Goal: Task Accomplishment & Management: Manage account settings

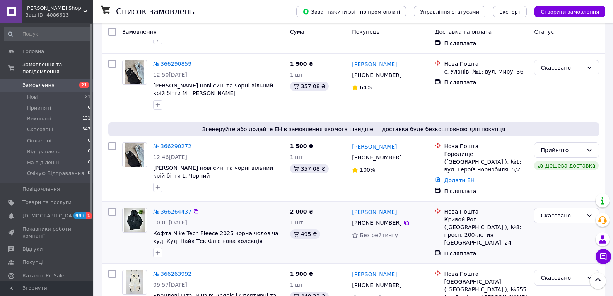
scroll to position [309, 0]
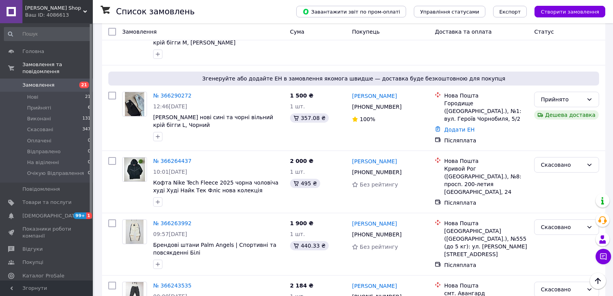
click at [605, 261] on button "Чат з покупцем" at bounding box center [602, 256] width 15 height 15
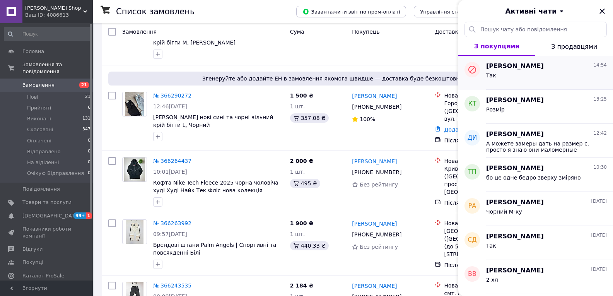
click at [528, 84] on div "Богдан Лакатош 14:54 Так" at bounding box center [549, 73] width 127 height 34
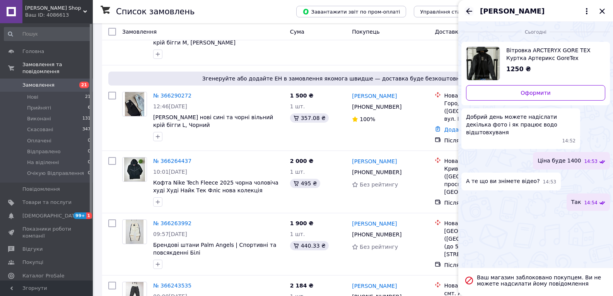
click at [468, 8] on icon "Назад" at bounding box center [468, 11] width 9 height 9
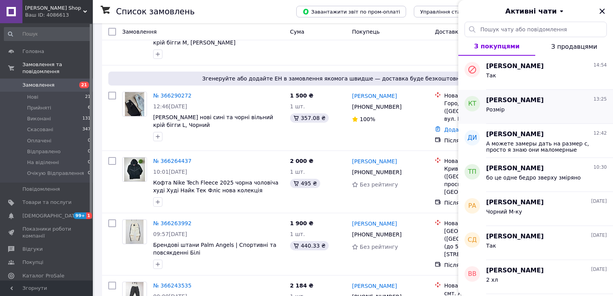
click at [541, 99] on div "Кучерук Татьяна 13:25" at bounding box center [546, 100] width 121 height 9
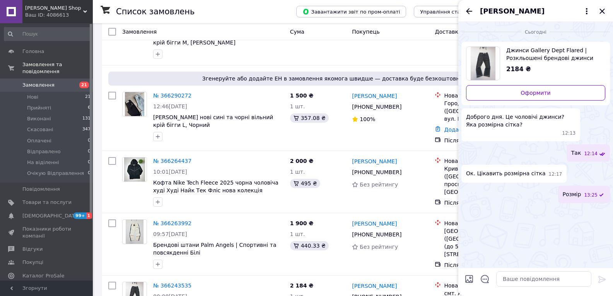
click at [471, 3] on div "[PERSON_NAME]" at bounding box center [535, 11] width 155 height 22
click at [472, 6] on div "[PERSON_NAME]" at bounding box center [535, 11] width 155 height 22
click at [472, 7] on icon "Назад" at bounding box center [468, 11] width 9 height 9
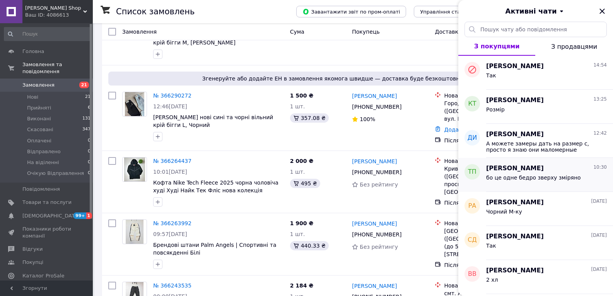
click at [528, 176] on span "бо це одне бедро зверху зміряно" at bounding box center [533, 177] width 95 height 6
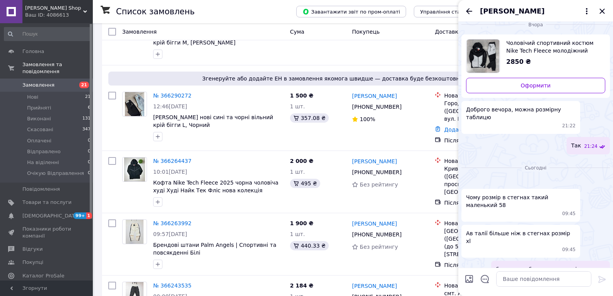
scroll to position [12, 0]
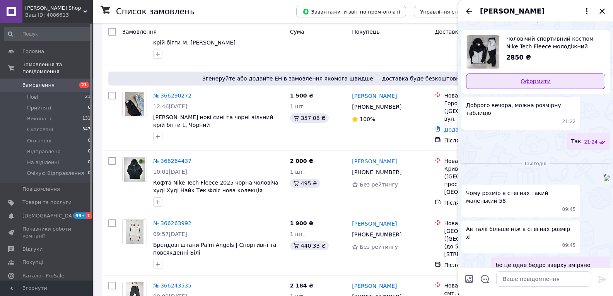
click at [527, 75] on link "Оформити" at bounding box center [535, 80] width 139 height 15
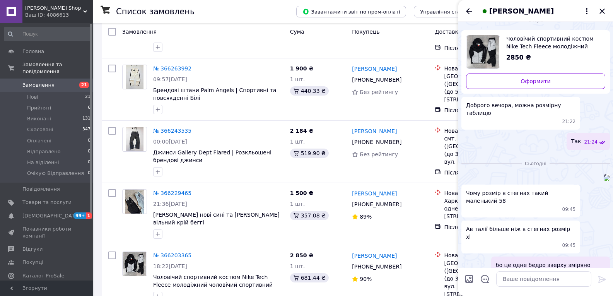
scroll to position [580, 0]
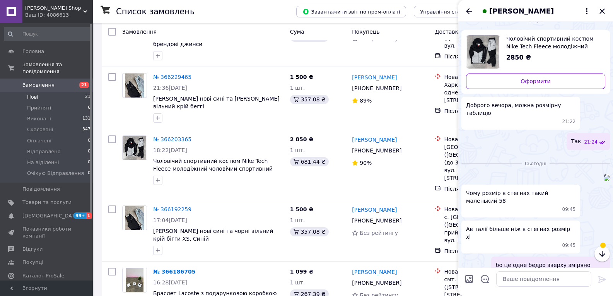
click at [34, 94] on span "Нові" at bounding box center [32, 97] width 11 height 7
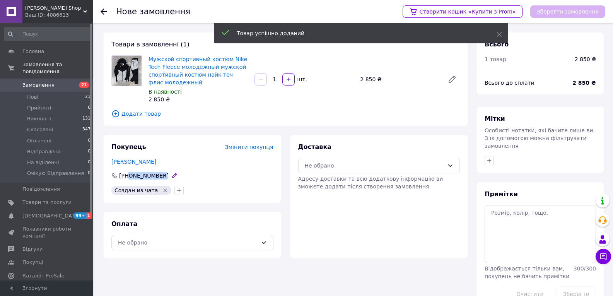
drag, startPoint x: 179, startPoint y: 171, endPoint x: 128, endPoint y: 173, distance: 51.5
click at [128, 173] on div "+380963567516" at bounding box center [192, 176] width 162 height 8
copy span "0963567516"
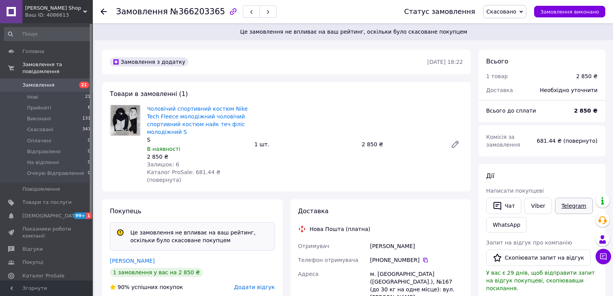
click at [580, 205] on link "Telegram" at bounding box center [574, 206] width 38 height 16
click at [541, 208] on link "Viber" at bounding box center [537, 206] width 27 height 16
click at [425, 256] on div "+380 97 787 16 14" at bounding box center [416, 260] width 93 height 8
click at [423, 257] on icon at bounding box center [425, 260] width 6 height 6
drag, startPoint x: 412, startPoint y: 237, endPoint x: 365, endPoint y: 236, distance: 47.6
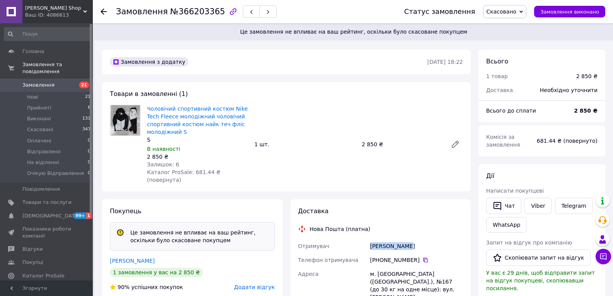
copy div "Отримувач Крицак Елена"
click at [453, 272] on div "м. Київ (Київська обл.), №167 (до 30 кг на одне місце): вул. Дмитра Дорошенка, …" at bounding box center [416, 289] width 96 height 45
click at [605, 254] on icon at bounding box center [603, 256] width 8 height 8
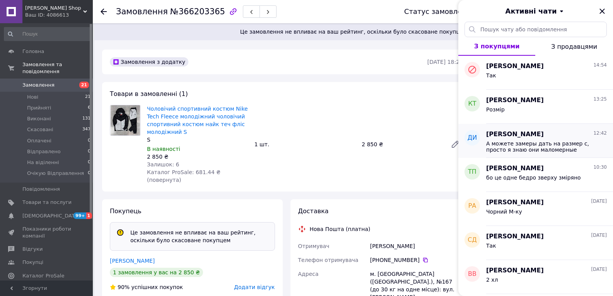
click at [549, 142] on span "А можете замеры дать на размер с, просто я знаю они маломерные" at bounding box center [541, 146] width 110 height 12
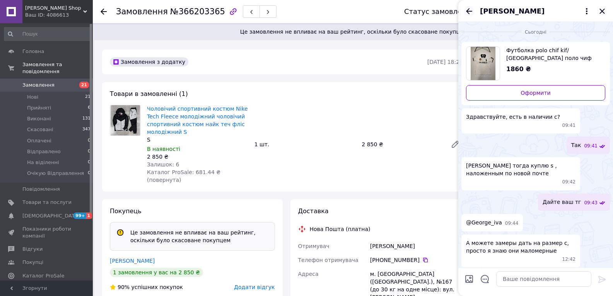
click at [469, 8] on icon "Назад" at bounding box center [468, 11] width 9 height 9
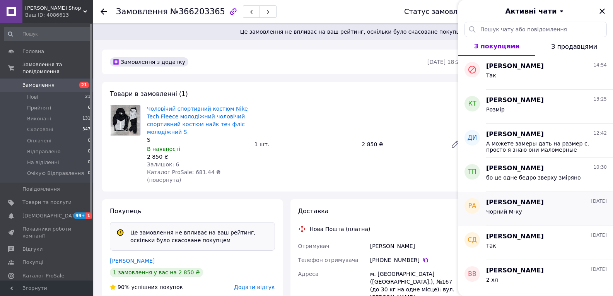
click at [555, 203] on div "Роман Алєксєєв 11.10.2025" at bounding box center [546, 202] width 121 height 9
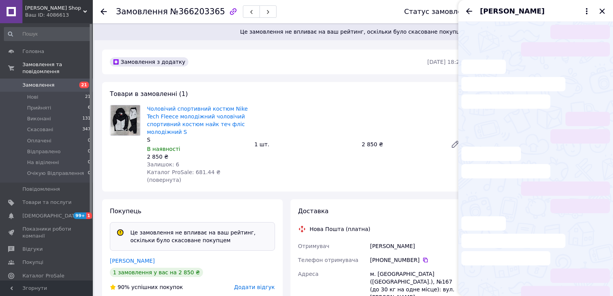
scroll to position [13, 0]
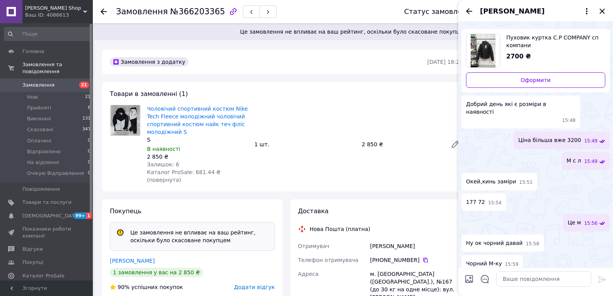
click at [469, 5] on div "[PERSON_NAME]" at bounding box center [535, 11] width 155 height 22
click at [471, 20] on div "[PERSON_NAME]" at bounding box center [535, 11] width 155 height 22
click at [467, 14] on icon "Назад" at bounding box center [468, 11] width 9 height 9
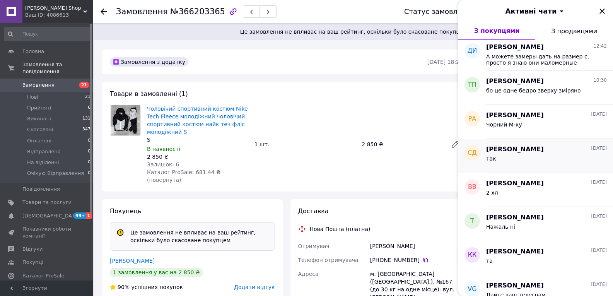
scroll to position [77, 0]
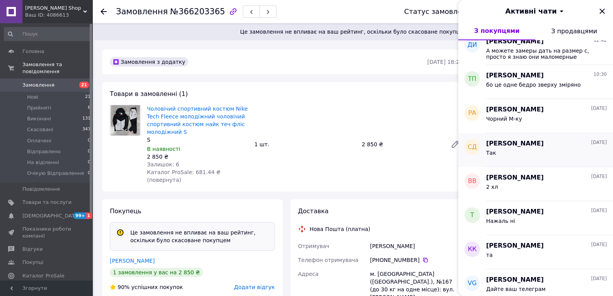
click at [531, 145] on span "[PERSON_NAME]" at bounding box center [515, 143] width 58 height 9
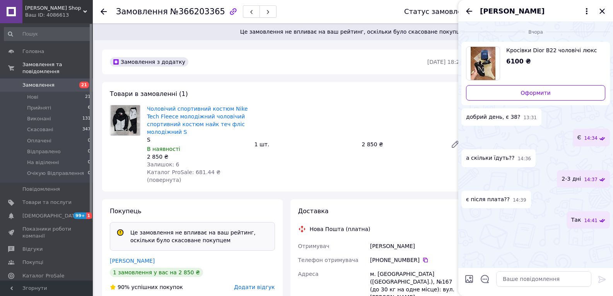
click at [469, 13] on icon "Назад" at bounding box center [469, 11] width 6 height 6
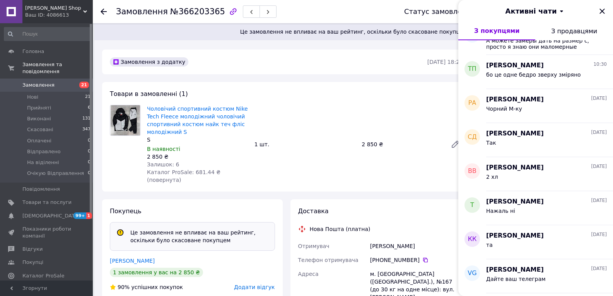
scroll to position [155, 0]
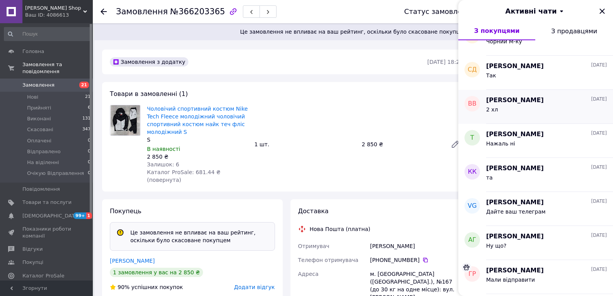
click at [554, 99] on div "Владимир Вдовенко 11.10.2025" at bounding box center [546, 100] width 121 height 9
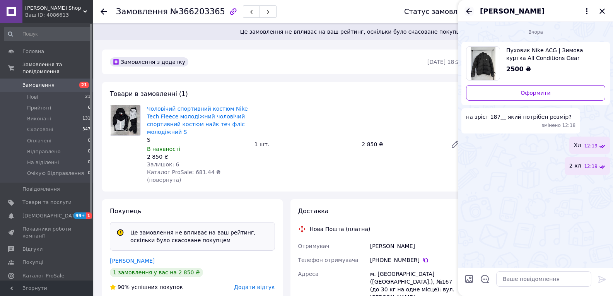
click at [472, 7] on icon "Назад" at bounding box center [468, 11] width 9 height 9
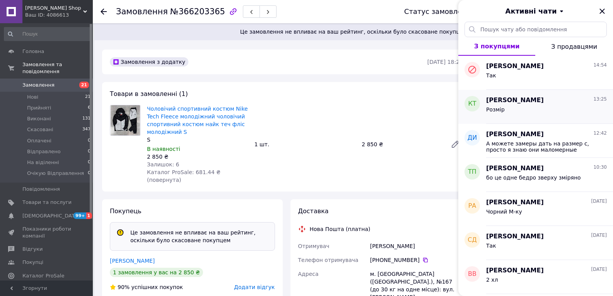
scroll to position [116, 0]
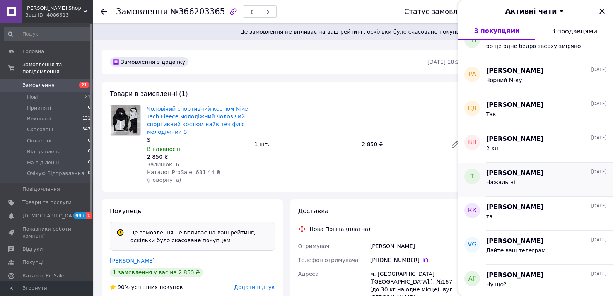
click at [547, 171] on div "Татьяна 11.10.2025" at bounding box center [546, 173] width 121 height 9
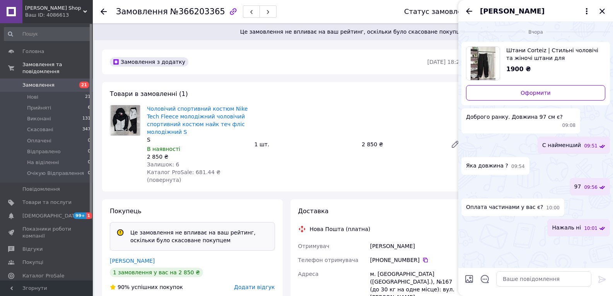
click at [465, 1] on div "[PERSON_NAME]" at bounding box center [535, 11] width 155 height 22
click at [468, 10] on icon "Назад" at bounding box center [468, 11] width 9 height 9
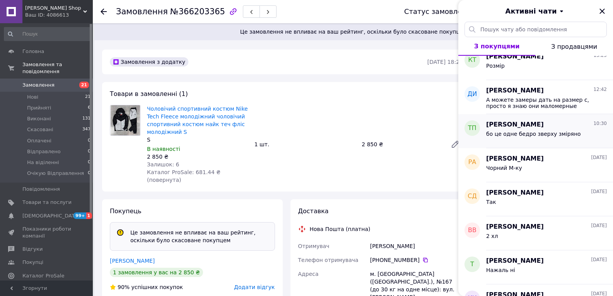
scroll to position [77, 0]
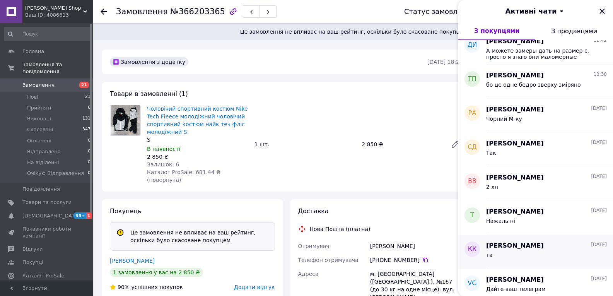
click at [549, 241] on div "Кирилл Кушнир 10.10.2025" at bounding box center [546, 245] width 121 height 9
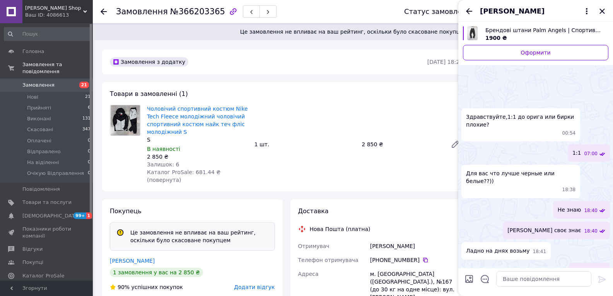
scroll to position [228, 0]
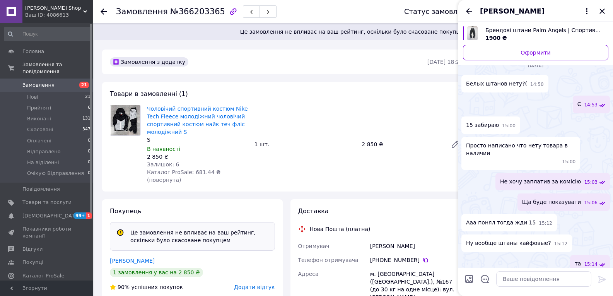
click at [464, 9] on div "[PERSON_NAME]" at bounding box center [535, 11] width 155 height 22
click at [474, 15] on div "[PERSON_NAME]" at bounding box center [535, 11] width 155 height 22
click at [469, 9] on icon "Назад" at bounding box center [469, 11] width 6 height 6
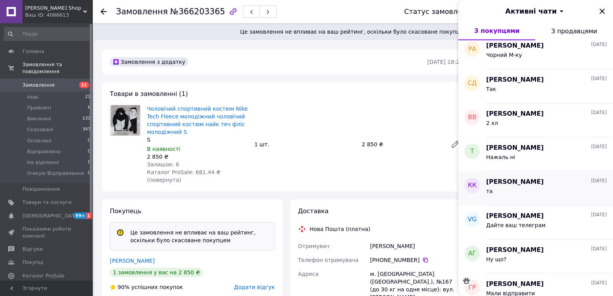
scroll to position [155, 0]
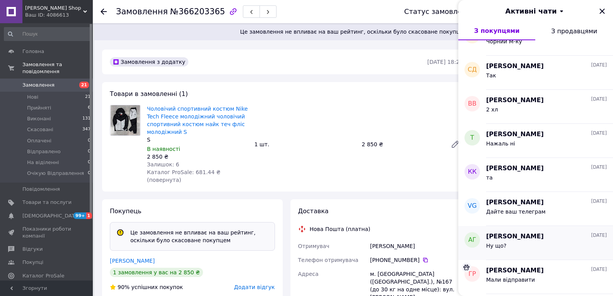
click at [535, 234] on span "[PERSON_NAME]" at bounding box center [515, 236] width 58 height 9
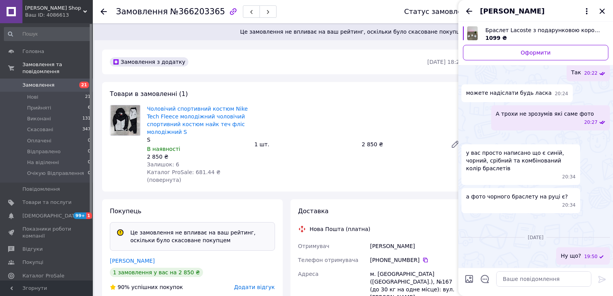
scroll to position [254, 0]
click at [462, 9] on div "[PERSON_NAME]" at bounding box center [535, 11] width 155 height 22
click at [466, 8] on icon "Назад" at bounding box center [468, 11] width 9 height 9
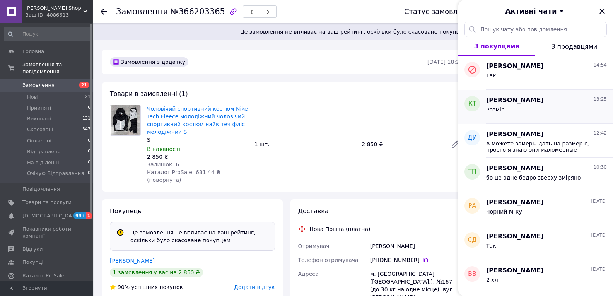
click at [532, 109] on div "Розмір" at bounding box center [546, 111] width 121 height 12
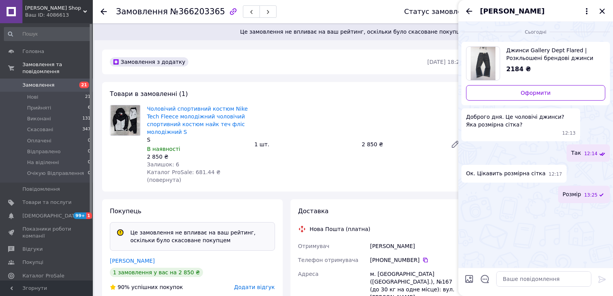
click at [469, 17] on div "[PERSON_NAME]" at bounding box center [535, 11] width 155 height 22
click at [543, 90] on link "Оформити" at bounding box center [535, 92] width 139 height 15
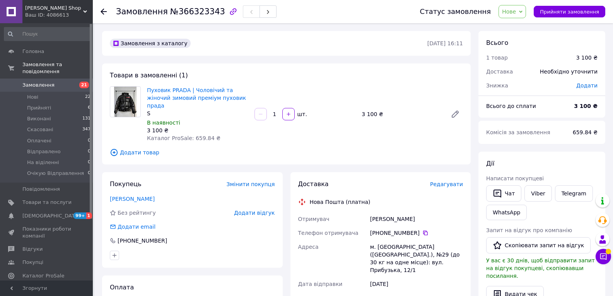
click at [563, 184] on div "Telegram" at bounding box center [573, 193] width 41 height 19
click at [568, 189] on link "Telegram" at bounding box center [574, 193] width 38 height 16
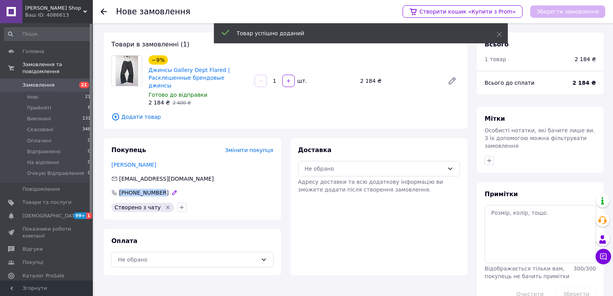
drag, startPoint x: 174, startPoint y: 182, endPoint x: 120, endPoint y: 182, distance: 54.1
click at [120, 189] on div "[PHONE_NUMBER]" at bounding box center [192, 193] width 162 height 8
copy span "[PHONE_NUMBER]"
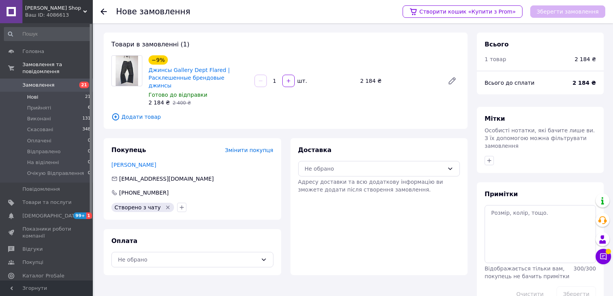
click at [41, 92] on li "Нові 21" at bounding box center [47, 97] width 95 height 11
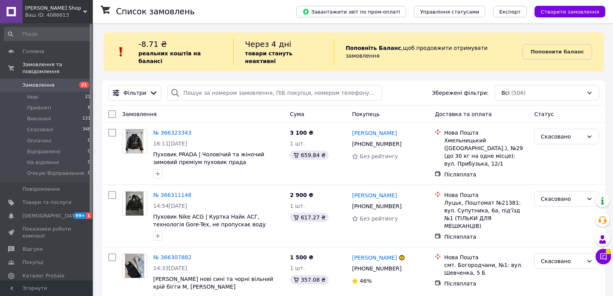
click at [604, 259] on icon at bounding box center [603, 256] width 8 height 8
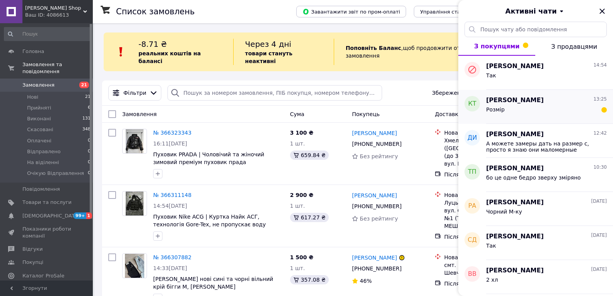
click at [544, 98] on div "[PERSON_NAME] 13:25" at bounding box center [546, 100] width 121 height 9
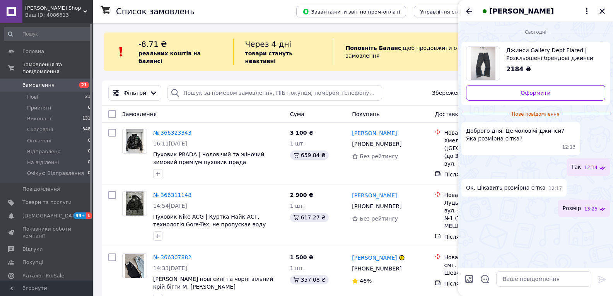
click at [469, 14] on icon "Назад" at bounding box center [468, 11] width 9 height 9
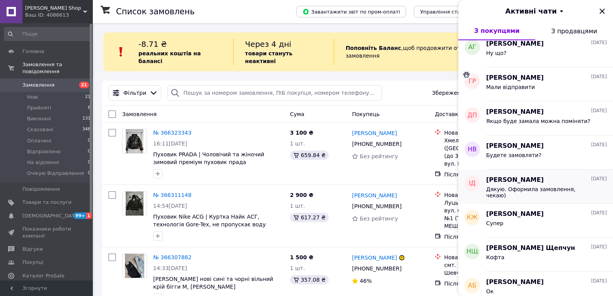
scroll to position [348, 0]
click at [546, 182] on div "[PERSON_NAME] [DATE]" at bounding box center [546, 179] width 121 height 9
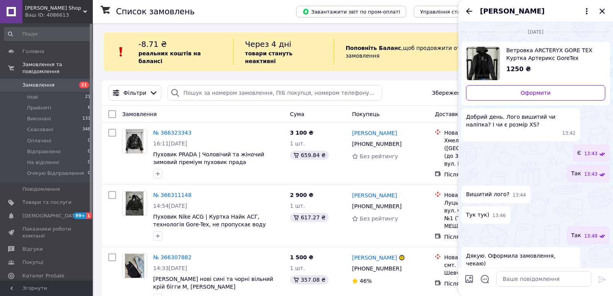
scroll to position [8, 0]
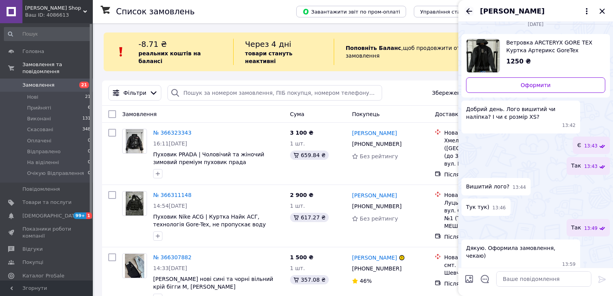
click at [469, 9] on icon "Назад" at bounding box center [469, 11] width 6 height 6
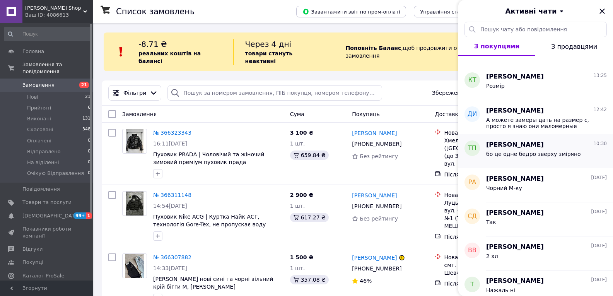
scroll to position [77, 0]
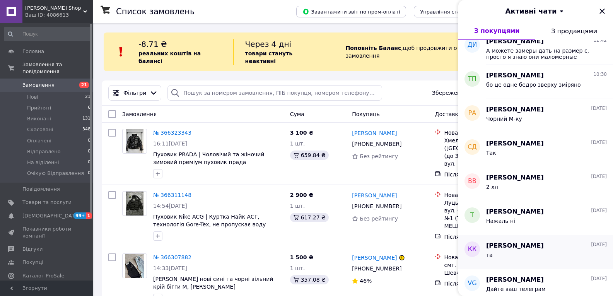
click at [563, 257] on div "та" at bounding box center [546, 256] width 121 height 12
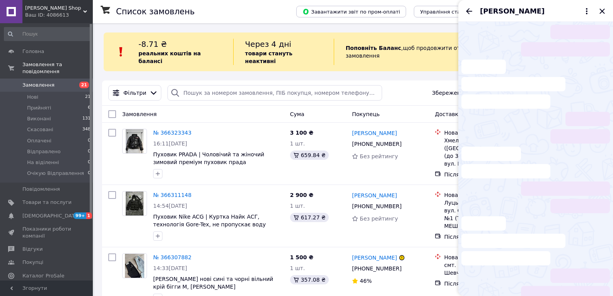
scroll to position [228, 0]
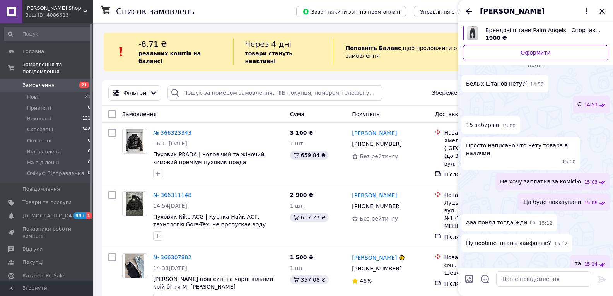
click at [600, 16] on div "[PERSON_NAME]" at bounding box center [535, 11] width 155 height 22
click at [598, 13] on icon "Закрити" at bounding box center [601, 11] width 9 height 9
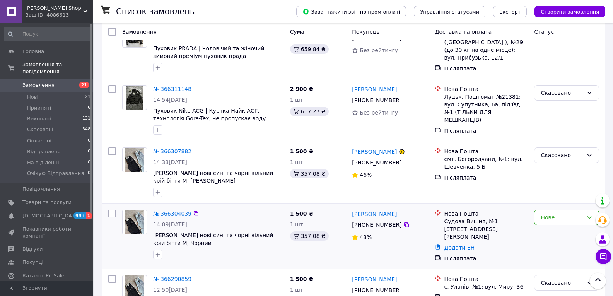
scroll to position [155, 0]
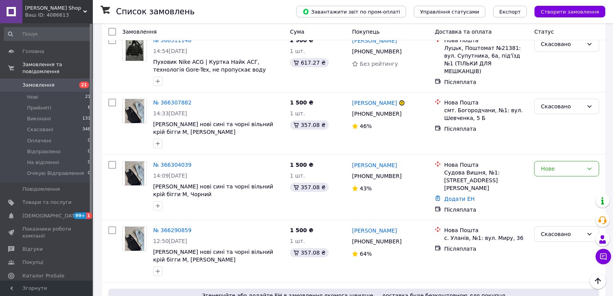
click at [48, 82] on span "Замовлення" at bounding box center [38, 85] width 32 height 7
